Goal: Transaction & Acquisition: Purchase product/service

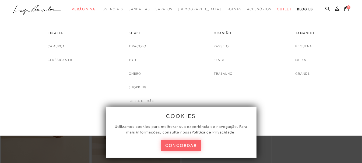
click at [226, 12] on link "Bolsas" at bounding box center [233, 9] width 15 height 10
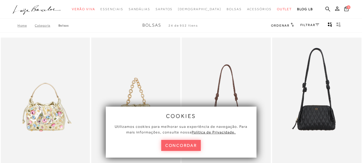
click at [314, 25] on link "FILTRAR" at bounding box center [309, 25] width 19 height 4
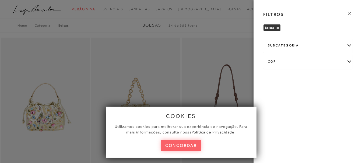
click at [285, 44] on div "subcategoria" at bounding box center [307, 45] width 89 height 14
click at [287, 43] on div "subcategoria" at bounding box center [307, 45] width 89 height 14
click at [347, 14] on icon at bounding box center [349, 14] width 6 height 6
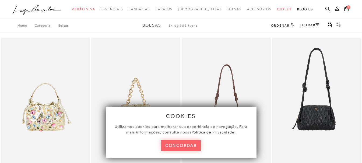
click at [295, 24] on div "Ordenar Ordenar por Padrão Lançamentos Estoque Menor preço" at bounding box center [307, 25] width 72 height 7
click at [288, 26] on span "Ordenar" at bounding box center [280, 26] width 18 height 4
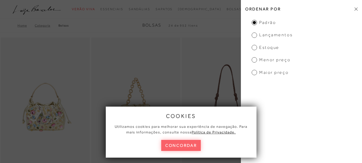
click at [272, 59] on span "Menor preço" at bounding box center [270, 60] width 39 height 6
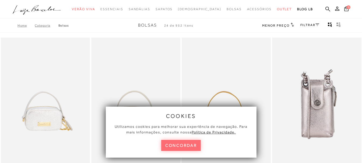
click at [183, 146] on button "concordar" at bounding box center [181, 145] width 40 height 11
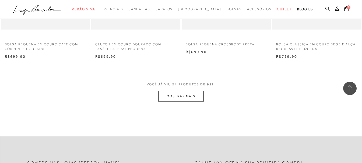
scroll to position [995, 0]
click at [168, 99] on button "MOSTRAR MAIS" at bounding box center [180, 96] width 45 height 10
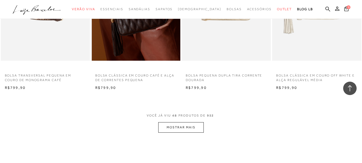
scroll to position [2070, 0]
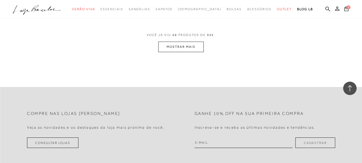
click at [192, 48] on button "MOSTRAR MAIS" at bounding box center [180, 47] width 45 height 10
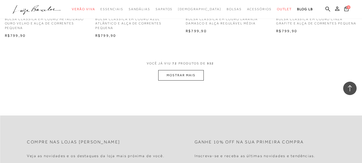
scroll to position [3065, 0]
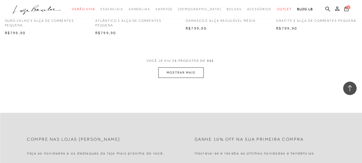
click at [177, 78] on button "MOSTRAR MAIS" at bounding box center [180, 72] width 45 height 10
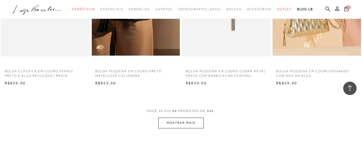
scroll to position [4060, 0]
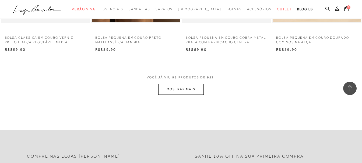
click at [196, 93] on button "MOSTRAR MAIS" at bounding box center [180, 89] width 45 height 10
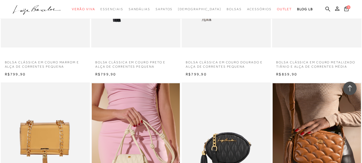
scroll to position [3253, 0]
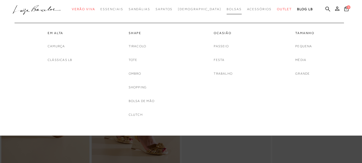
click at [226, 10] on span "Bolsas" at bounding box center [233, 9] width 15 height 4
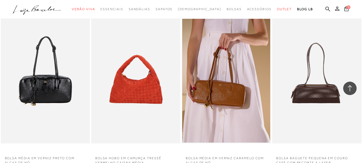
scroll to position [618, 0]
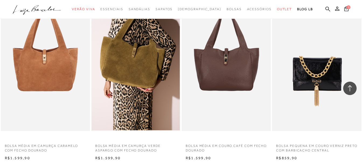
click at [352, 90] on icon at bounding box center [349, 88] width 7 height 7
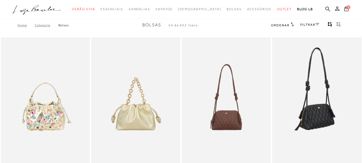
scroll to position [0, 0]
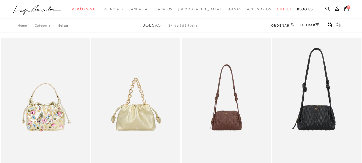
click at [281, 24] on span "Ordenar" at bounding box center [280, 26] width 18 height 4
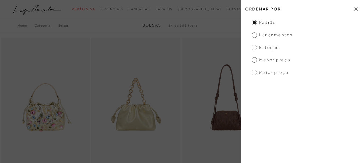
click at [265, 58] on span "Menor preço" at bounding box center [270, 60] width 39 height 6
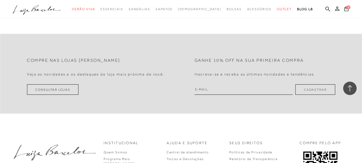
scroll to position [1049, 0]
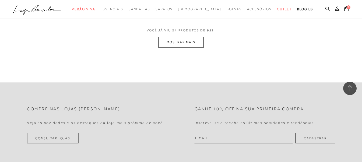
click at [188, 38] on button "MOSTRAR MAIS" at bounding box center [180, 42] width 45 height 10
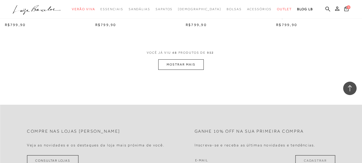
scroll to position [2097, 0]
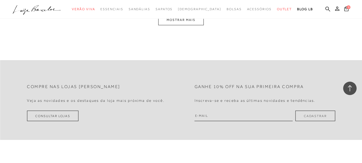
click at [192, 22] on button "MOSTRAR MAIS" at bounding box center [180, 20] width 45 height 10
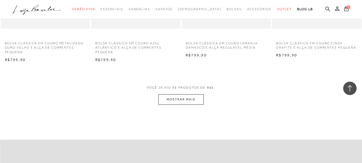
scroll to position [3065, 0]
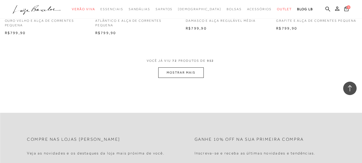
click at [187, 76] on button "MOSTRAR MAIS" at bounding box center [180, 72] width 45 height 10
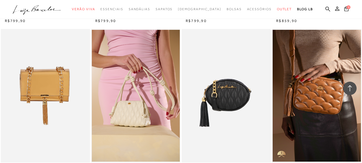
scroll to position [3415, 0]
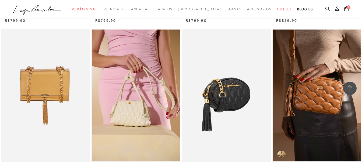
click at [244, 87] on img at bounding box center [226, 96] width 88 height 134
